Goal: Find specific page/section: Find specific page/section

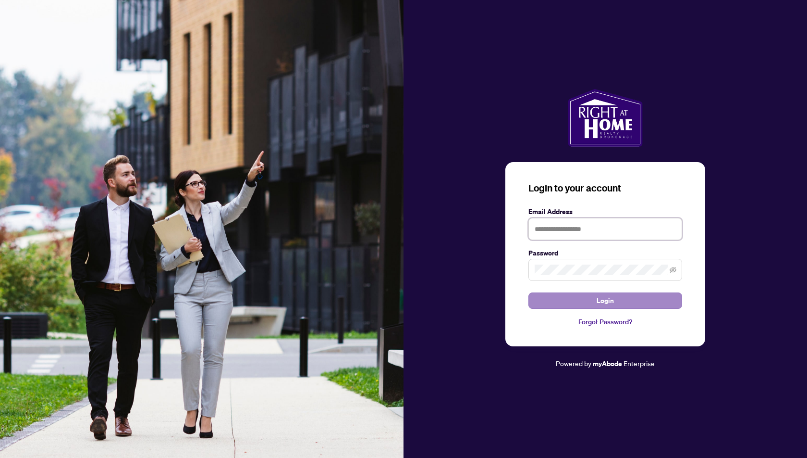
type input "**********"
click at [609, 297] on span "Login" at bounding box center [605, 300] width 17 height 15
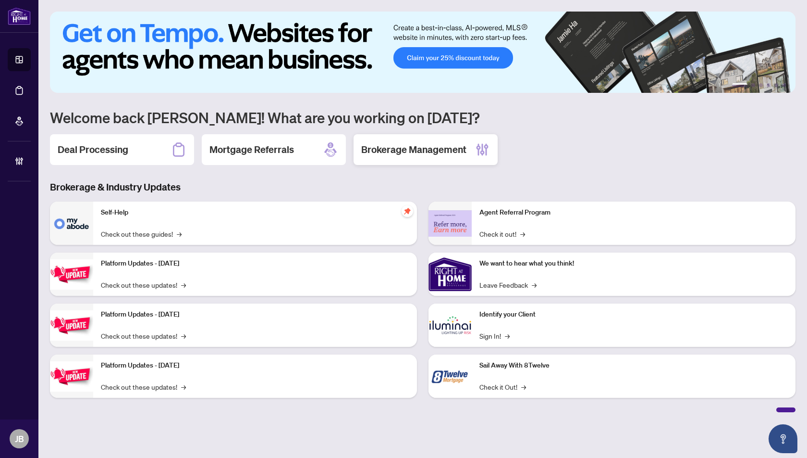
click at [440, 150] on h2 "Brokerage Management" at bounding box center [413, 149] width 105 height 13
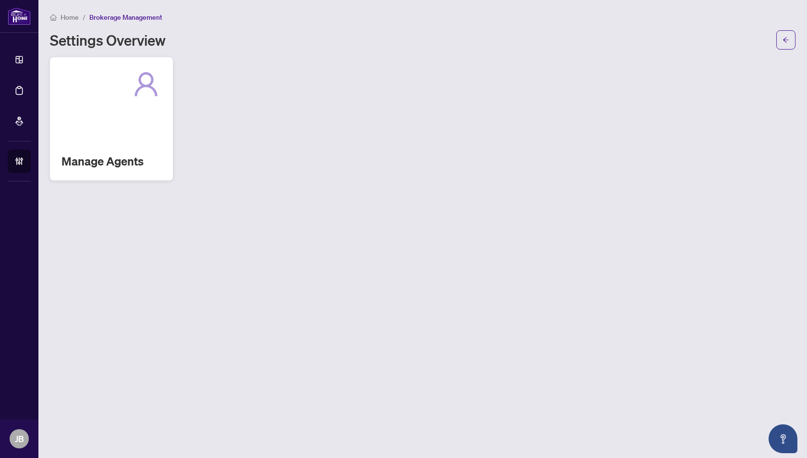
click at [139, 121] on div "Manage Agents" at bounding box center [111, 118] width 123 height 123
